Goal: Transaction & Acquisition: Purchase product/service

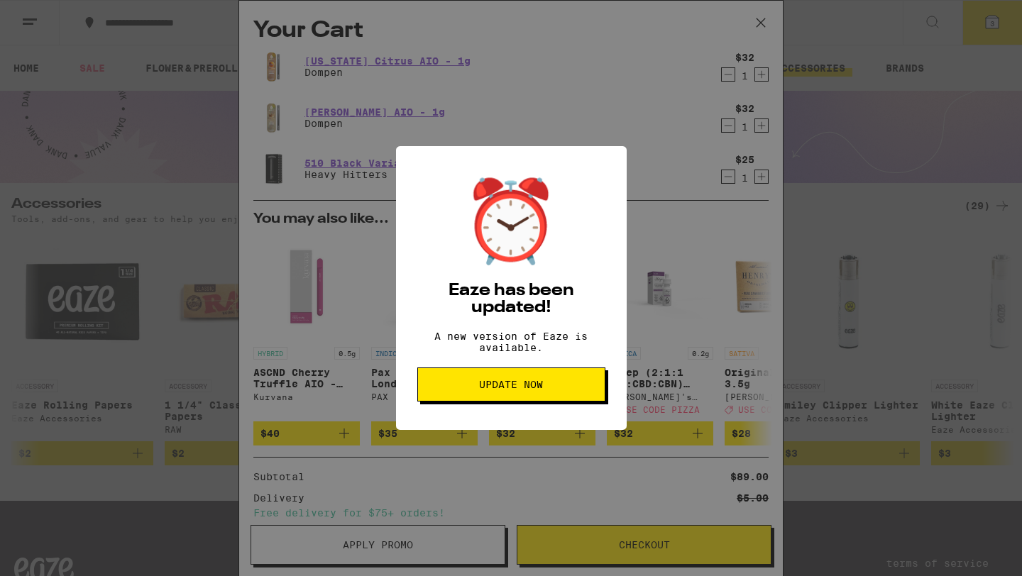
scroll to position [150, 0]
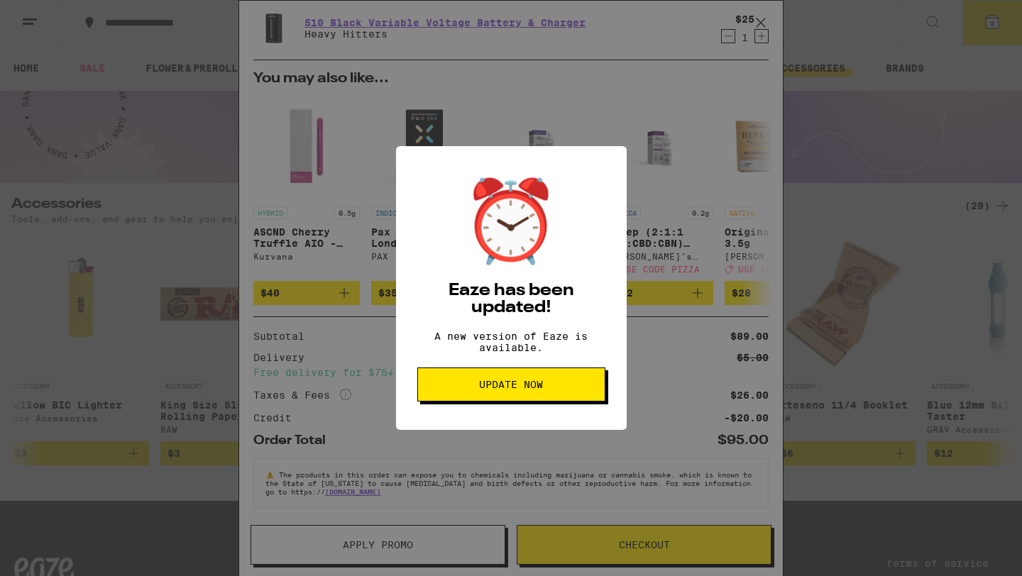
click at [571, 386] on button "Update Now" at bounding box center [511, 385] width 188 height 34
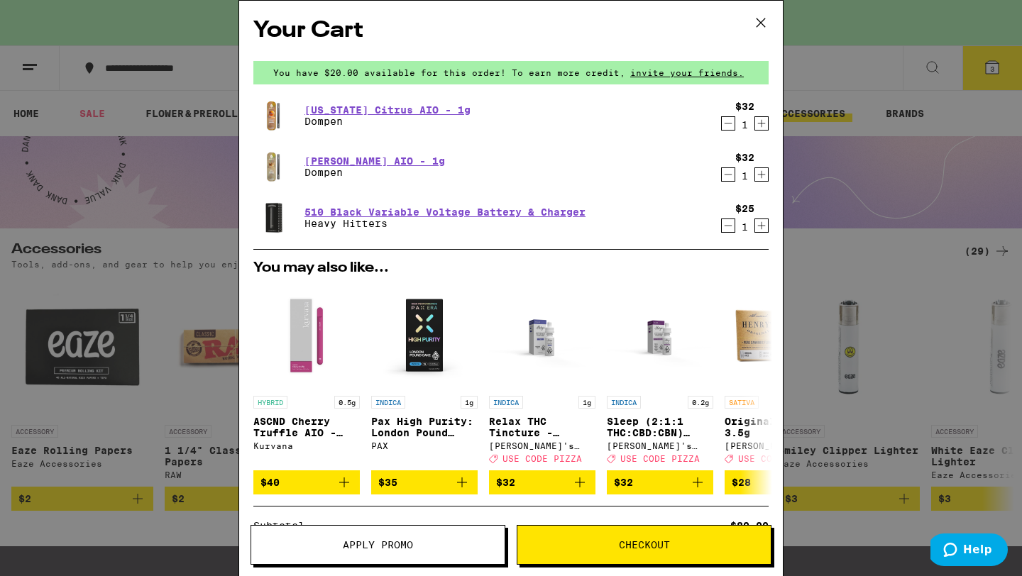
click at [642, 540] on span "Checkout" at bounding box center [644, 545] width 51 height 10
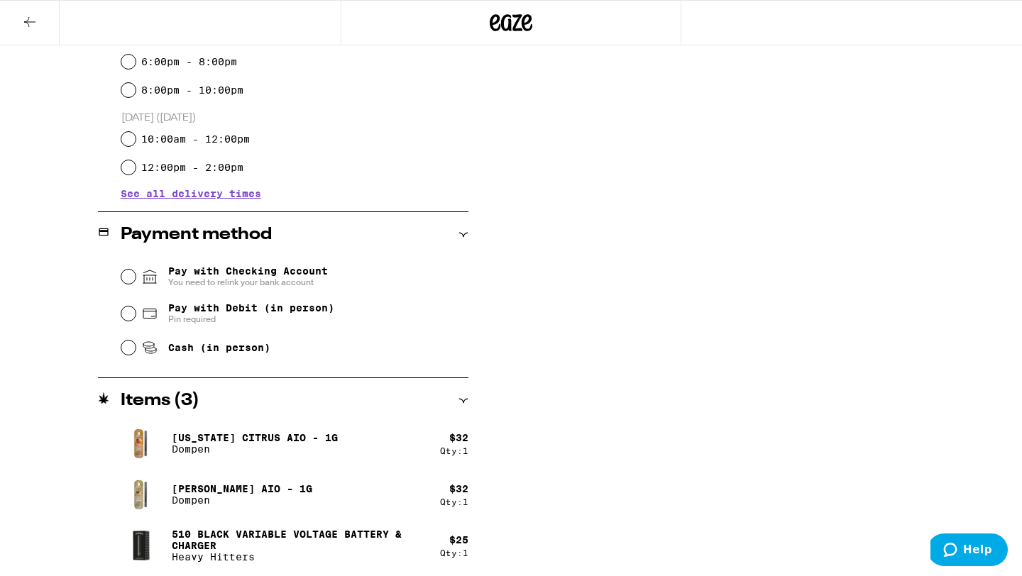
scroll to position [447, 0]
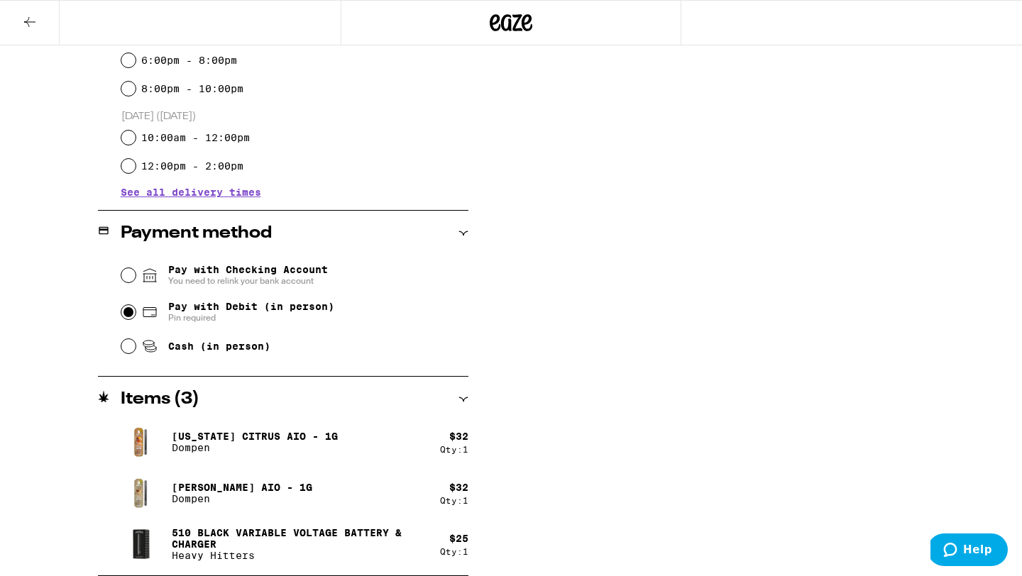
click at [126, 314] on input "Pay with Debit (in person) Pin required" at bounding box center [128, 312] width 14 height 14
radio input "true"
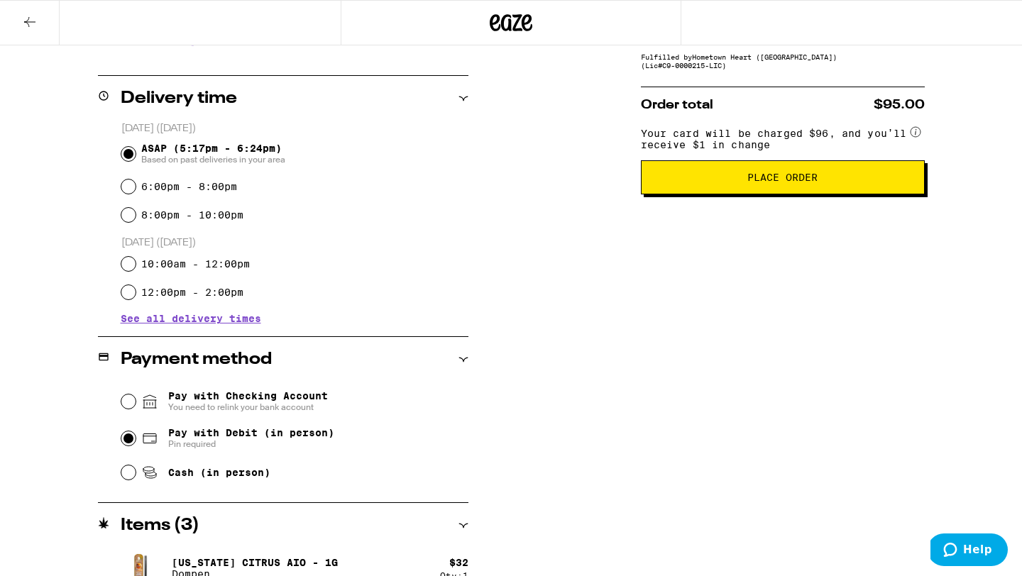
scroll to position [310, 0]
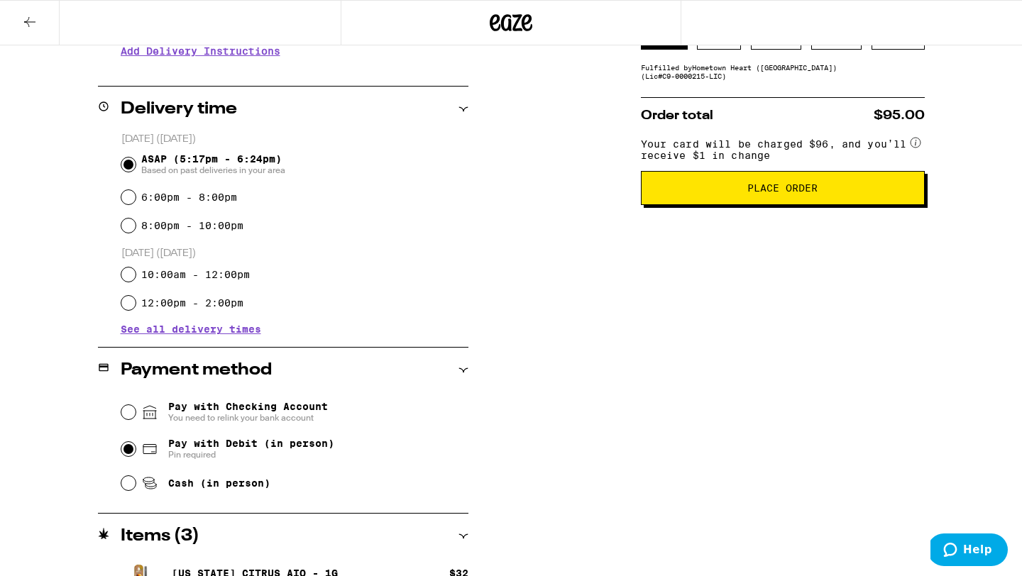
click at [869, 205] on button "Place Order" at bounding box center [783, 188] width 284 height 34
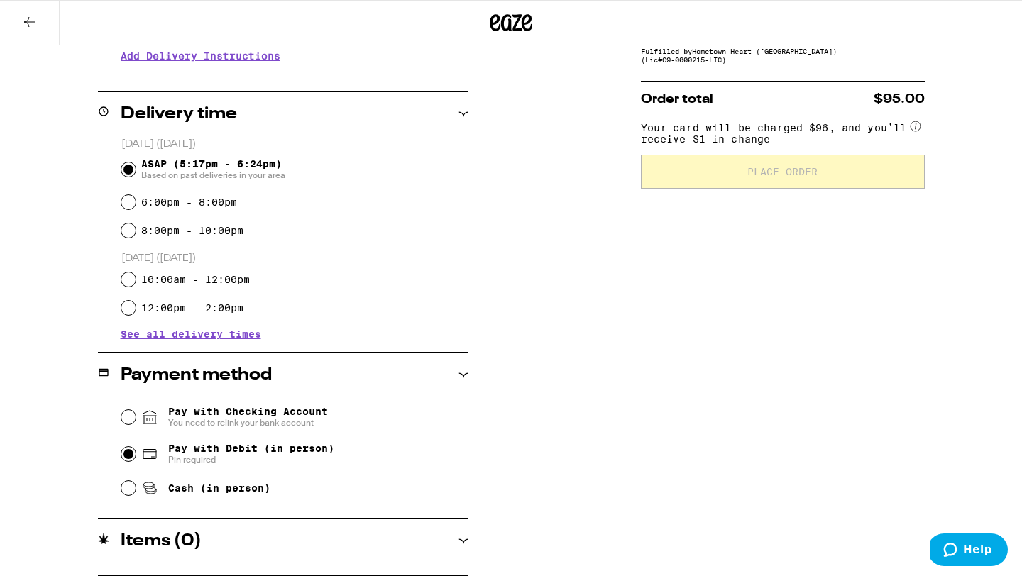
scroll to position [305, 0]
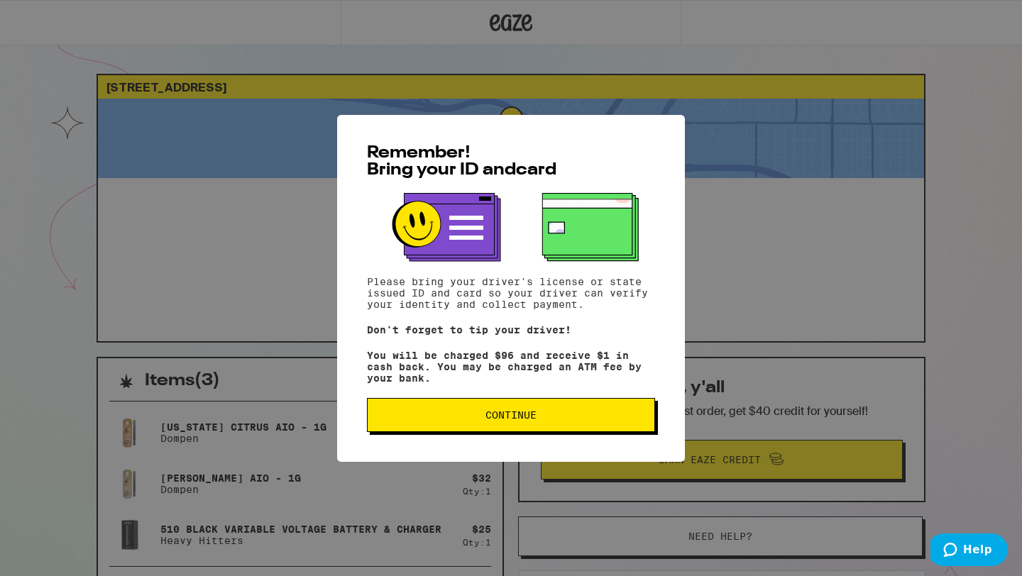
click at [525, 420] on span "Continue" at bounding box center [510, 415] width 51 height 10
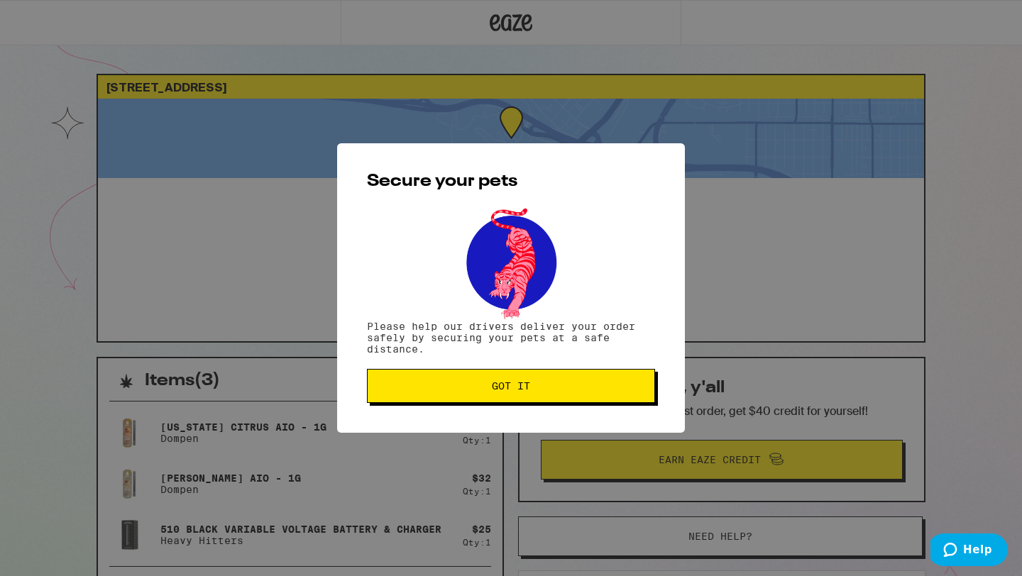
click at [536, 399] on button "Got it" at bounding box center [511, 386] width 288 height 34
